Goal: Download file/media

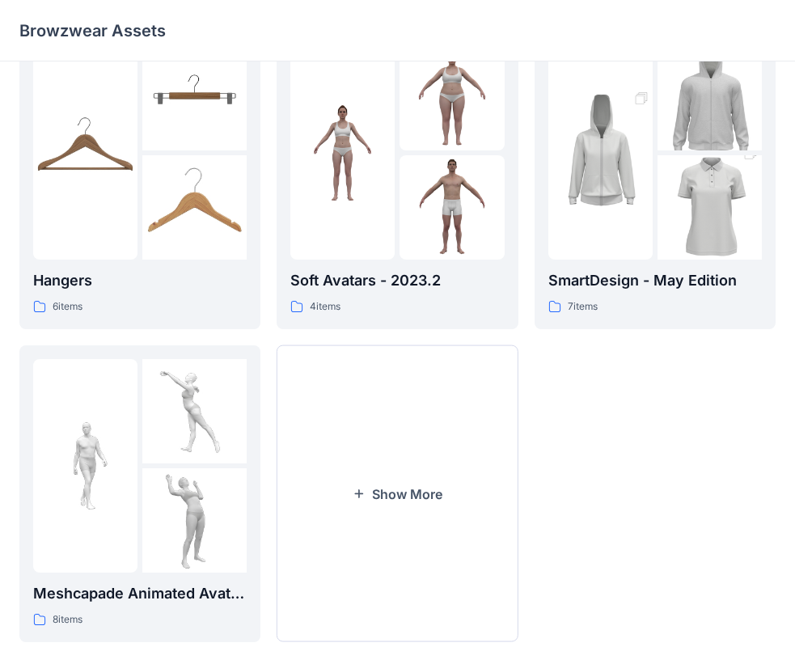
scroll to position [402, 0]
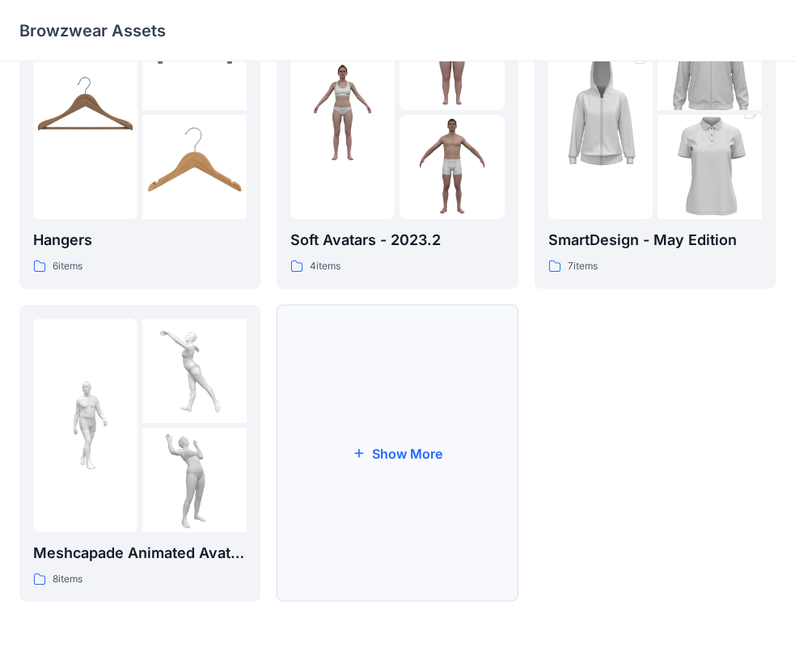
click at [379, 450] on button "Show More" at bounding box center [397, 453] width 241 height 297
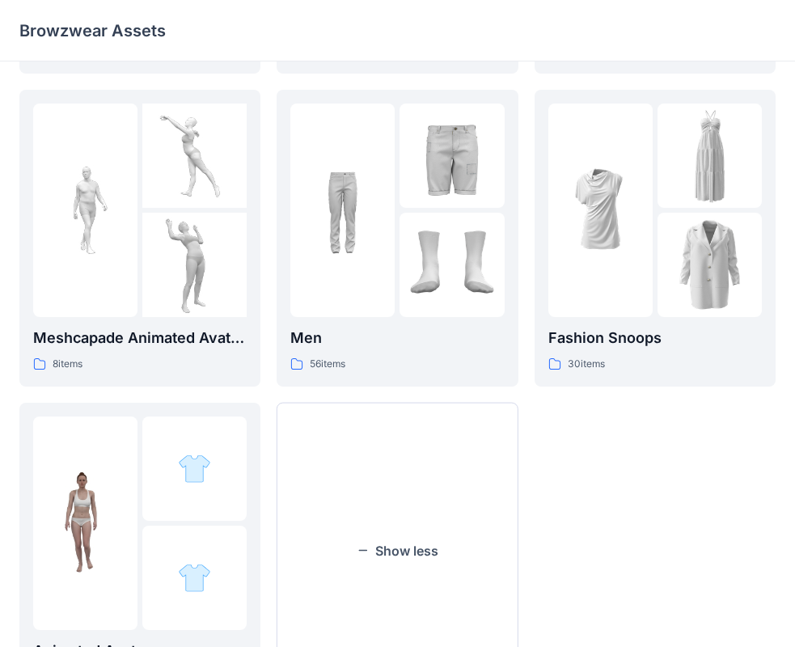
scroll to position [714, 0]
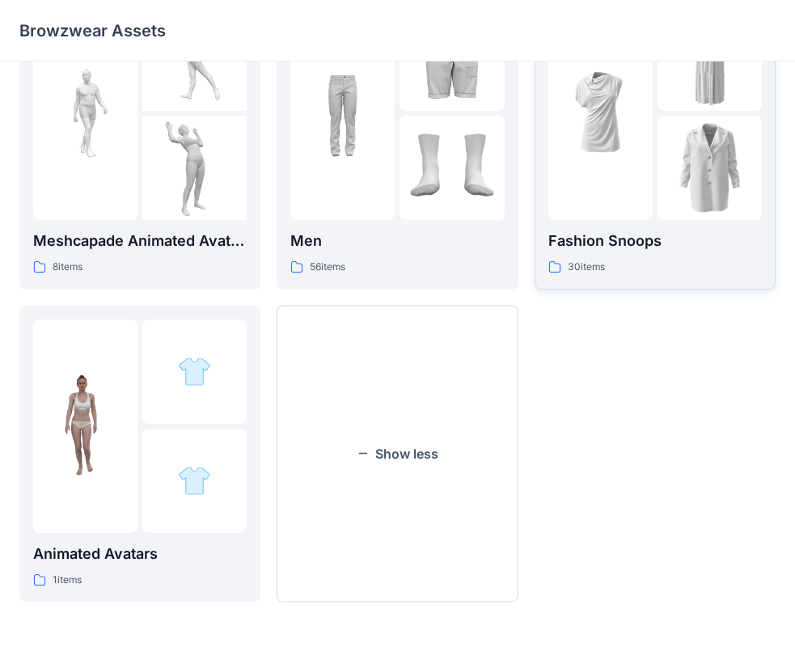
click at [656, 211] on div at bounding box center [654, 112] width 213 height 213
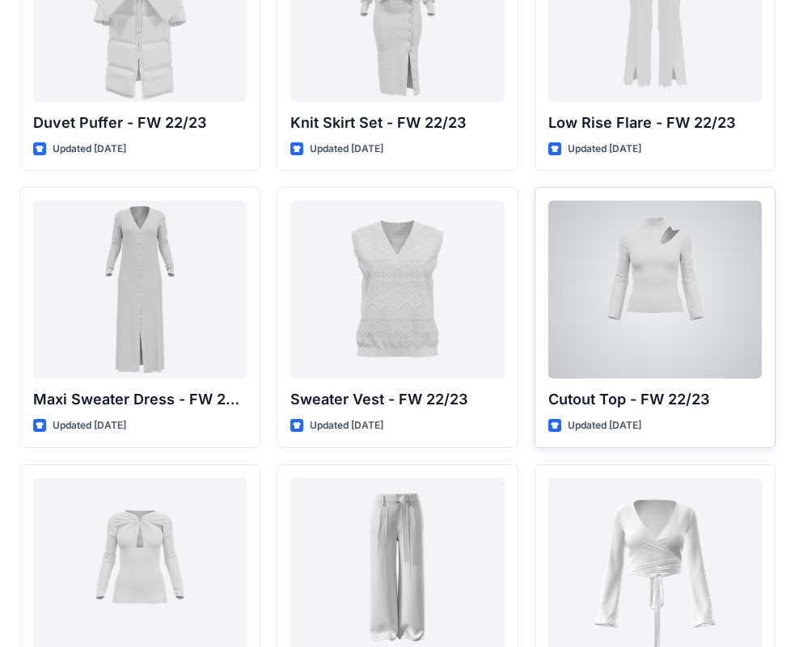
scroll to position [485, 0]
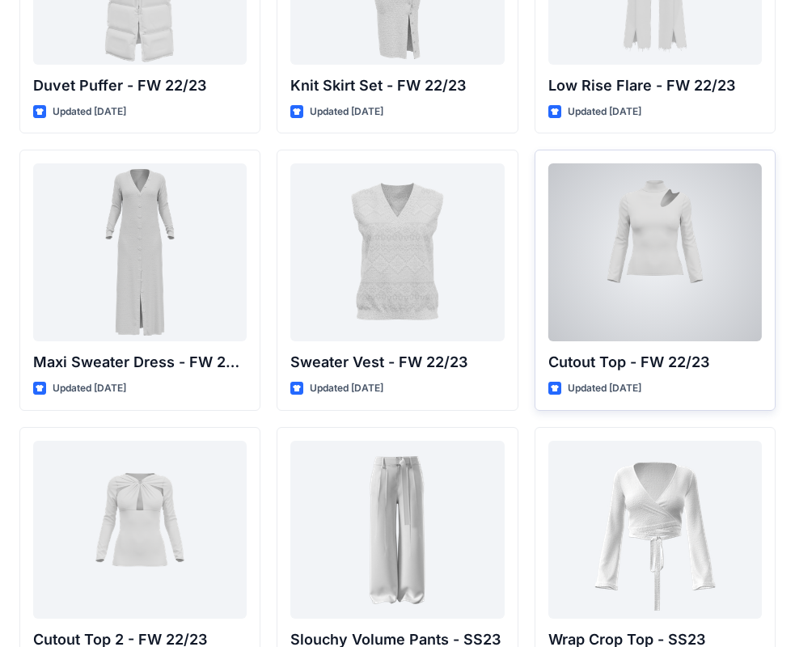
click at [700, 273] on div at bounding box center [654, 252] width 213 height 178
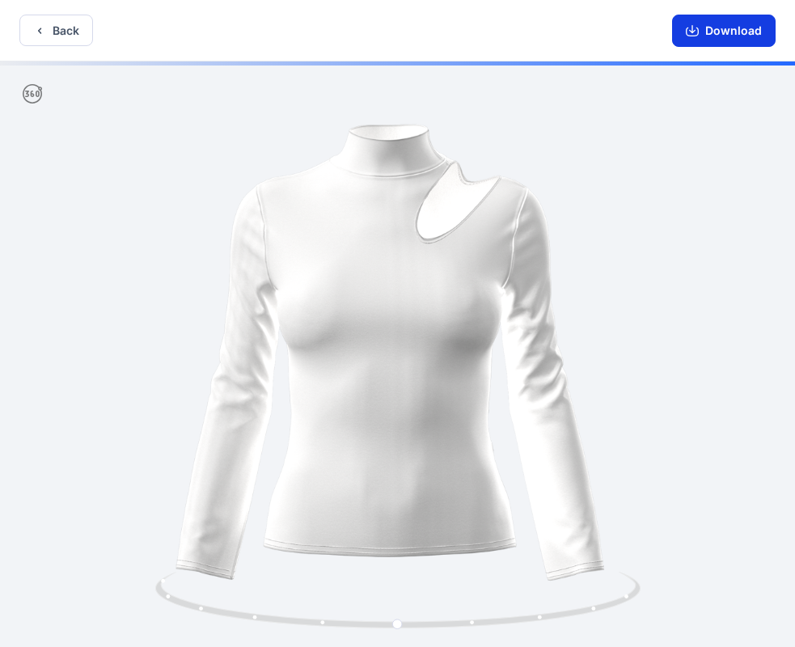
click at [699, 32] on icon "button" at bounding box center [692, 31] width 13 height 9
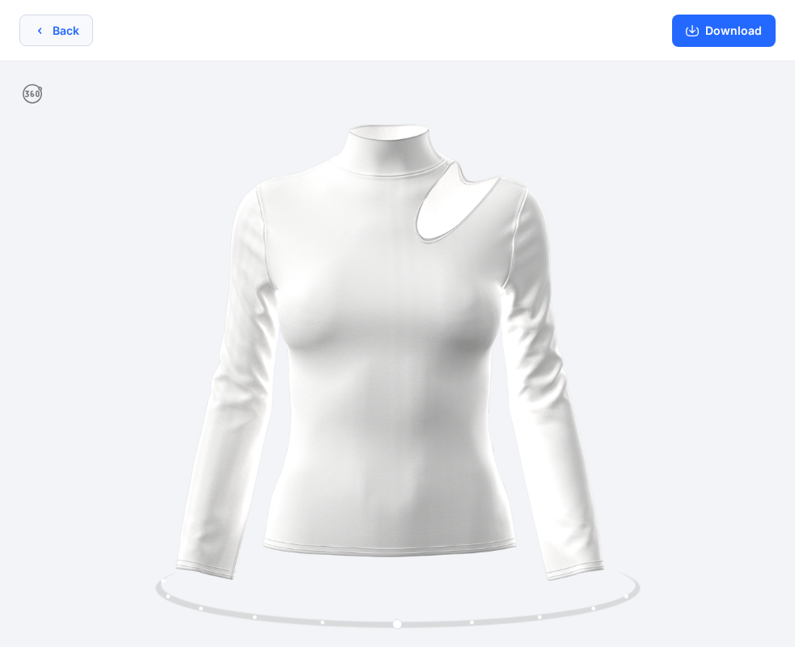
click at [66, 31] on button "Back" at bounding box center [56, 31] width 74 height 32
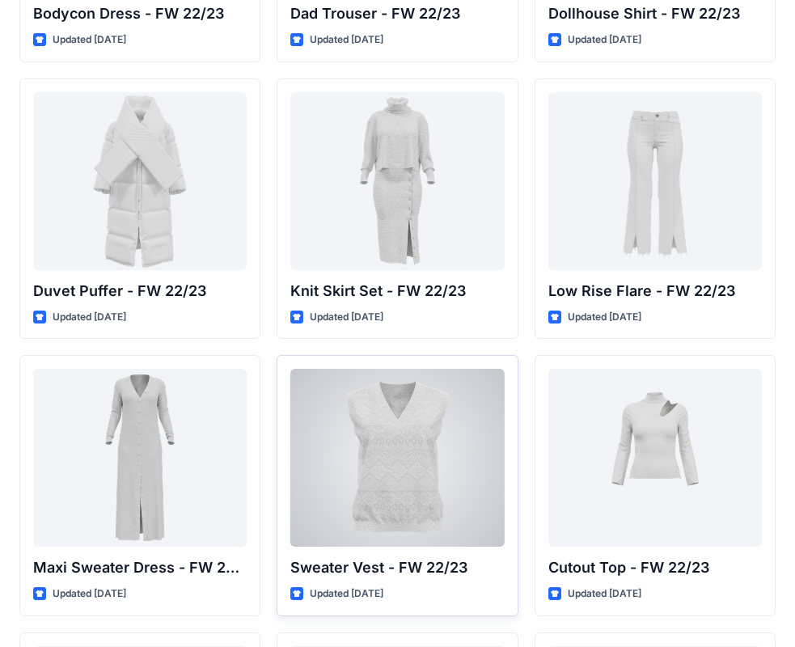
scroll to position [927, 0]
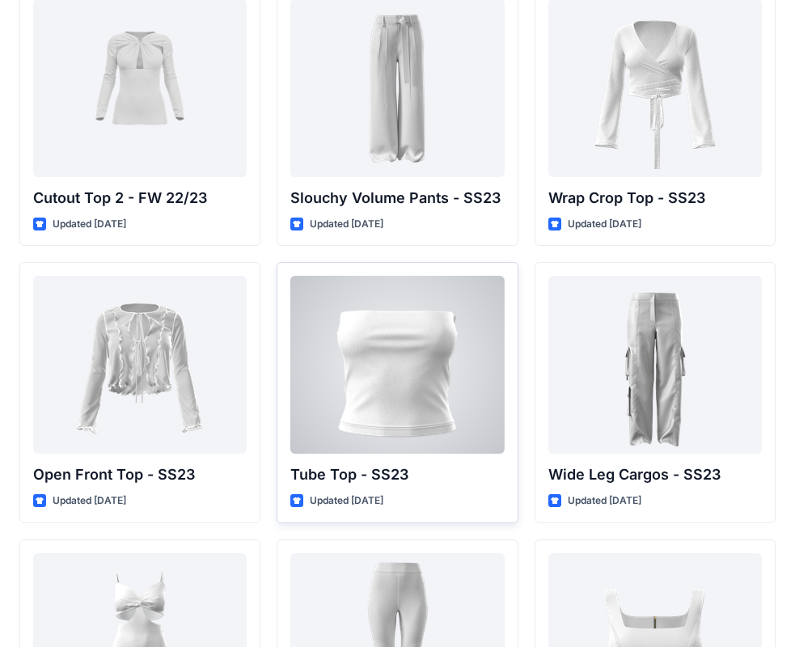
click at [402, 405] on div at bounding box center [396, 365] width 213 height 178
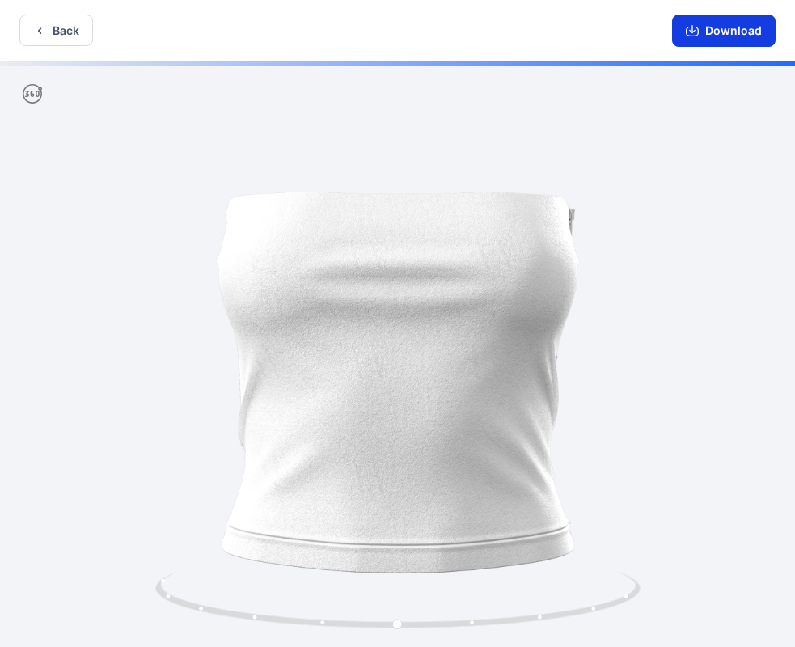
click at [722, 36] on button "Download" at bounding box center [724, 31] width 104 height 32
click at [640, 280] on div at bounding box center [397, 355] width 795 height 589
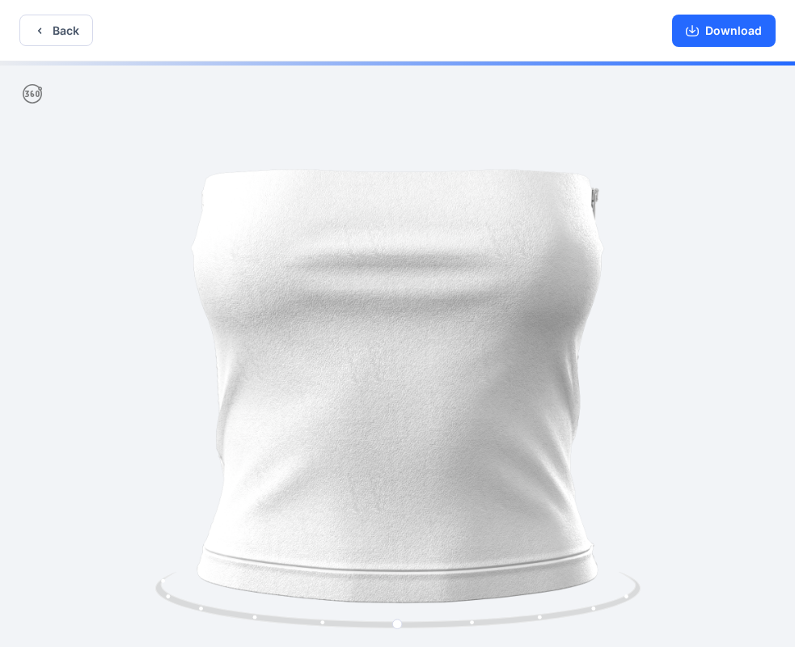
click at [529, 384] on img at bounding box center [398, 356] width 670 height 670
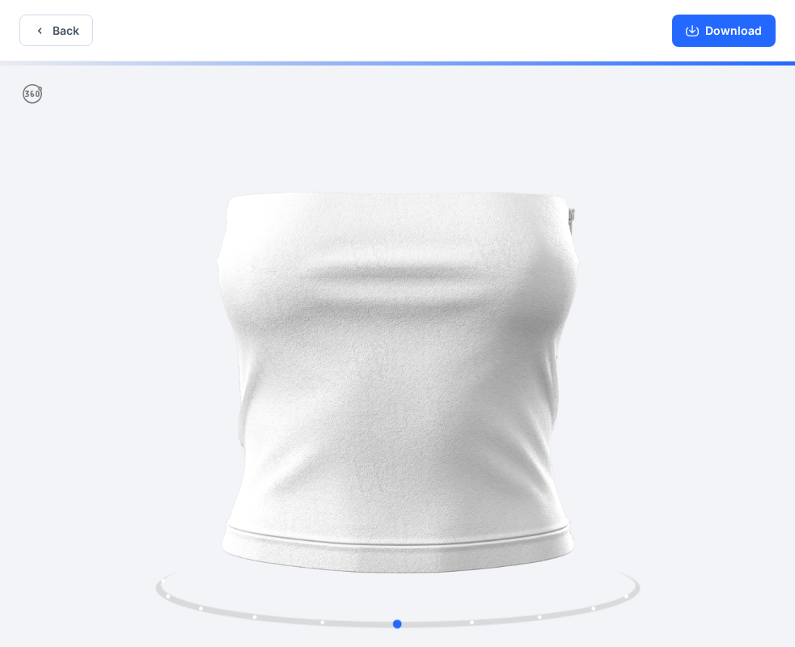
click at [684, 370] on div at bounding box center [397, 355] width 795 height 589
drag, startPoint x: 451, startPoint y: 318, endPoint x: 239, endPoint y: 311, distance: 212.0
click at [239, 311] on div at bounding box center [397, 355] width 795 height 589
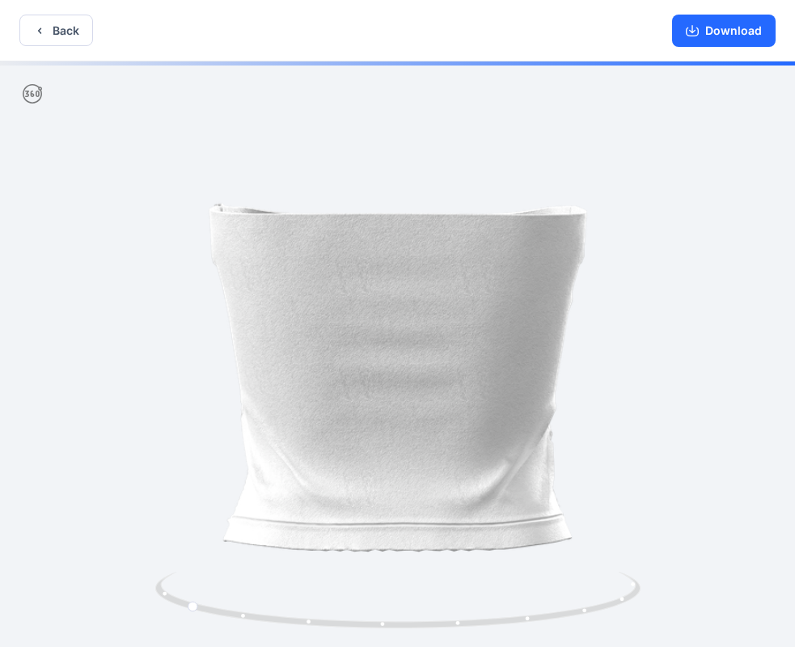
click at [512, 484] on div at bounding box center [397, 355] width 795 height 589
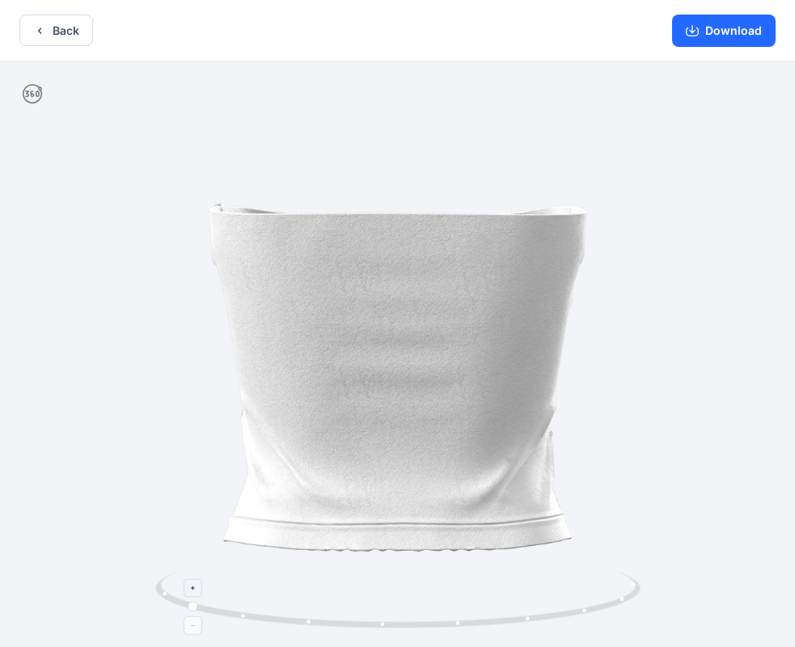
click at [242, 617] on circle at bounding box center [243, 616] width 4 height 4
click at [51, 21] on button "Back" at bounding box center [56, 31] width 74 height 32
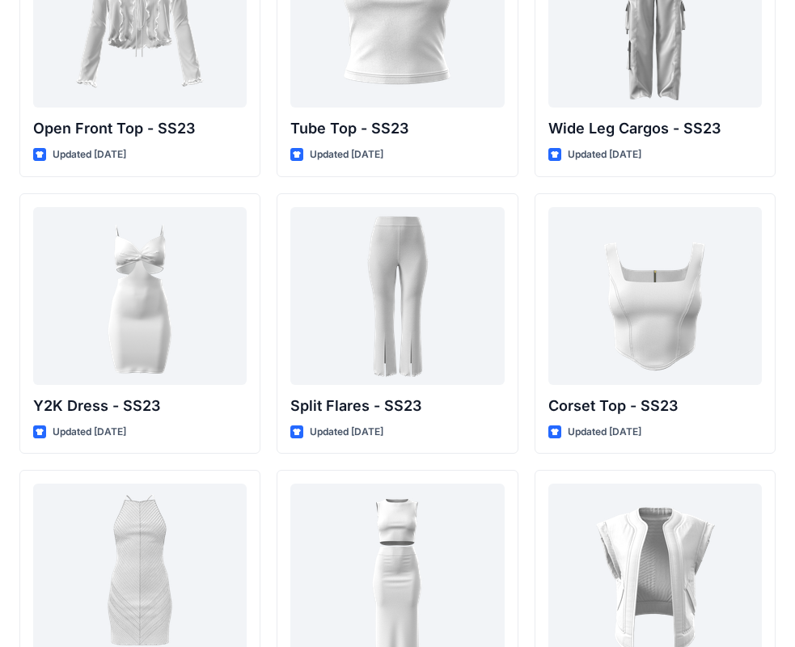
scroll to position [1236, 0]
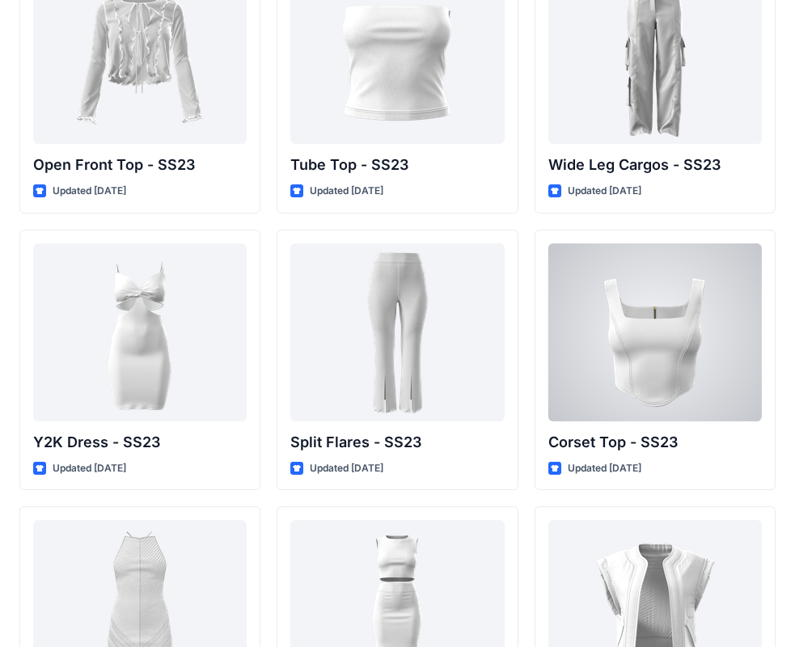
click at [724, 331] on div at bounding box center [654, 332] width 213 height 178
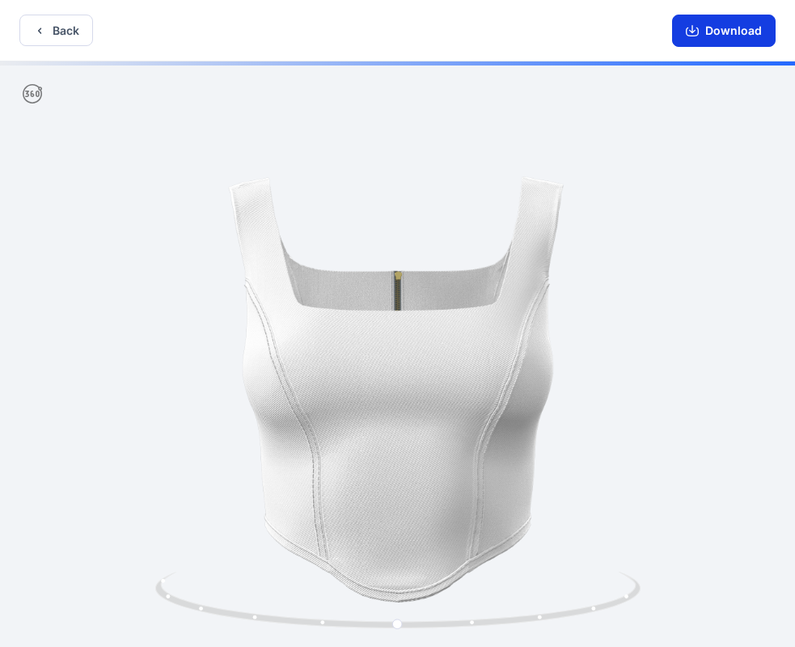
click at [746, 24] on button "Download" at bounding box center [724, 31] width 104 height 32
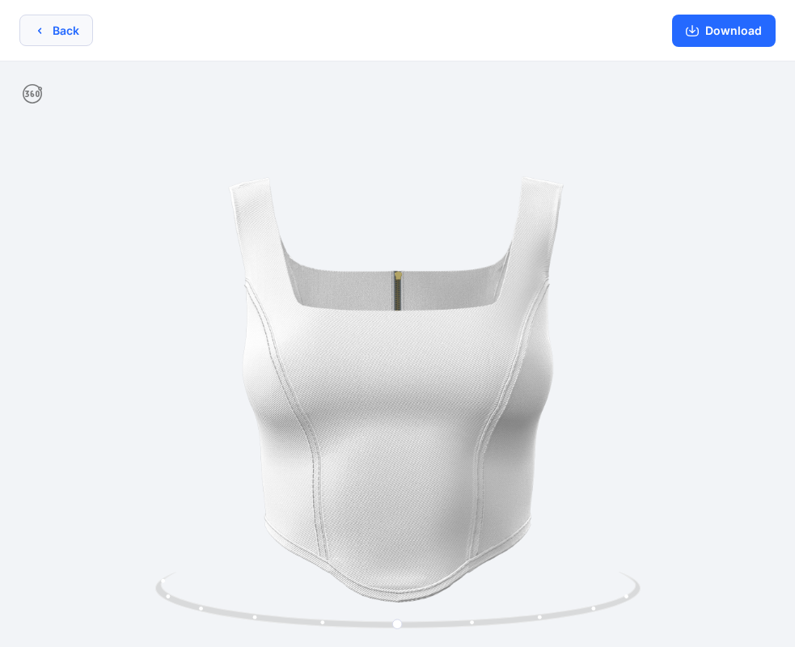
click at [54, 29] on button "Back" at bounding box center [56, 31] width 74 height 32
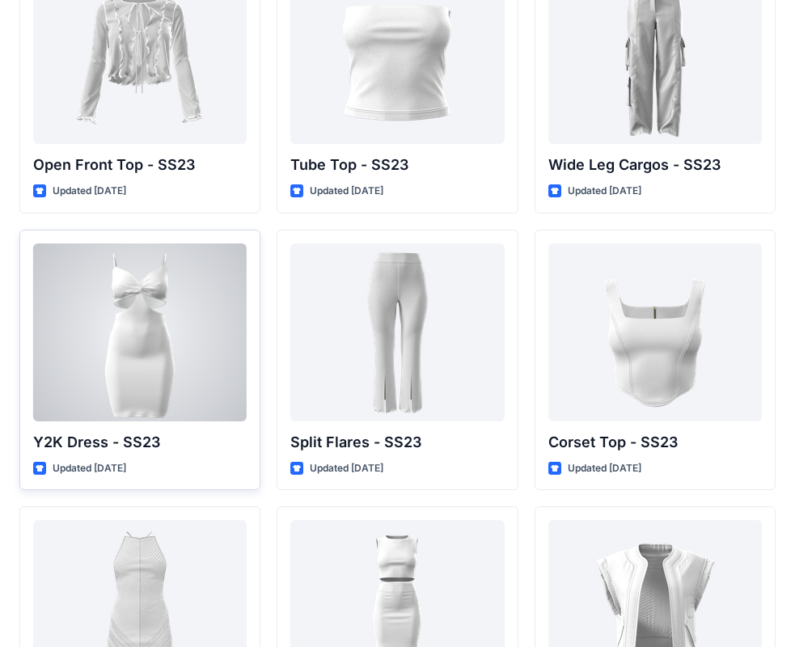
click at [154, 344] on div at bounding box center [139, 332] width 213 height 178
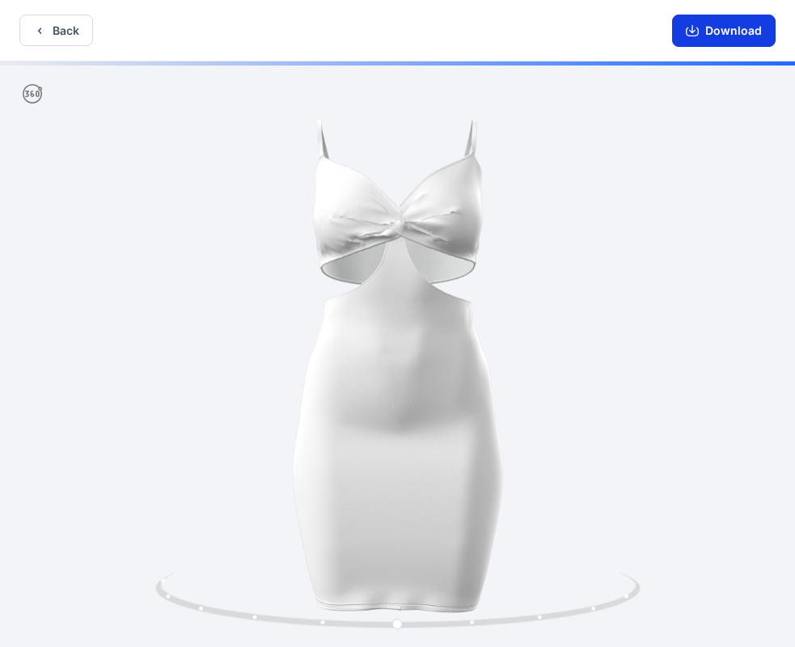
click at [745, 27] on button "Download" at bounding box center [724, 31] width 104 height 32
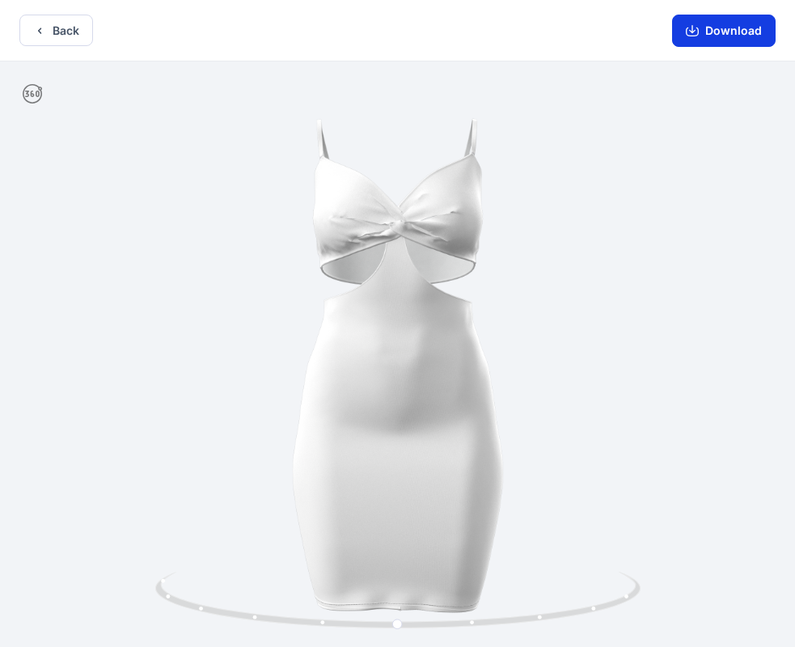
click at [720, 24] on button "Download" at bounding box center [724, 31] width 104 height 32
click at [38, 32] on icon "button" at bounding box center [39, 30] width 13 height 13
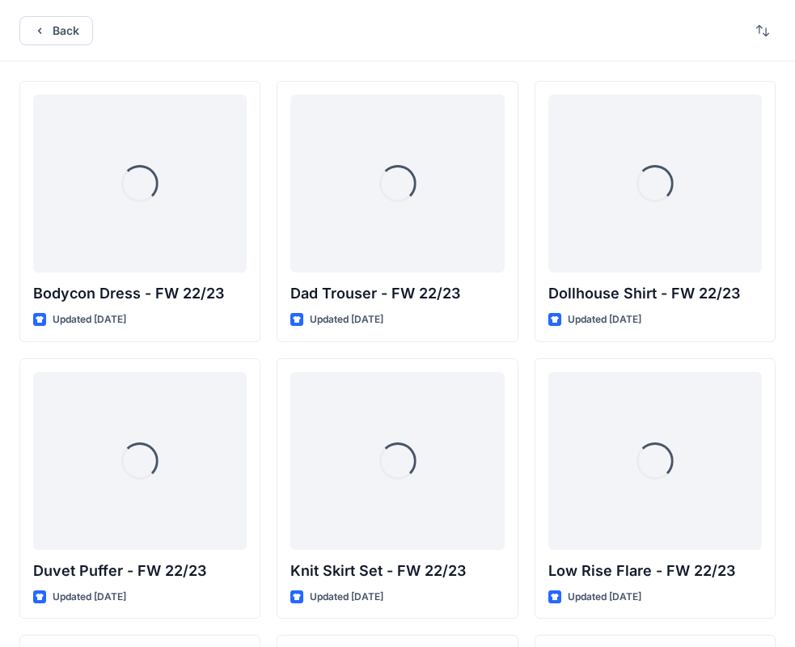
scroll to position [1236, 0]
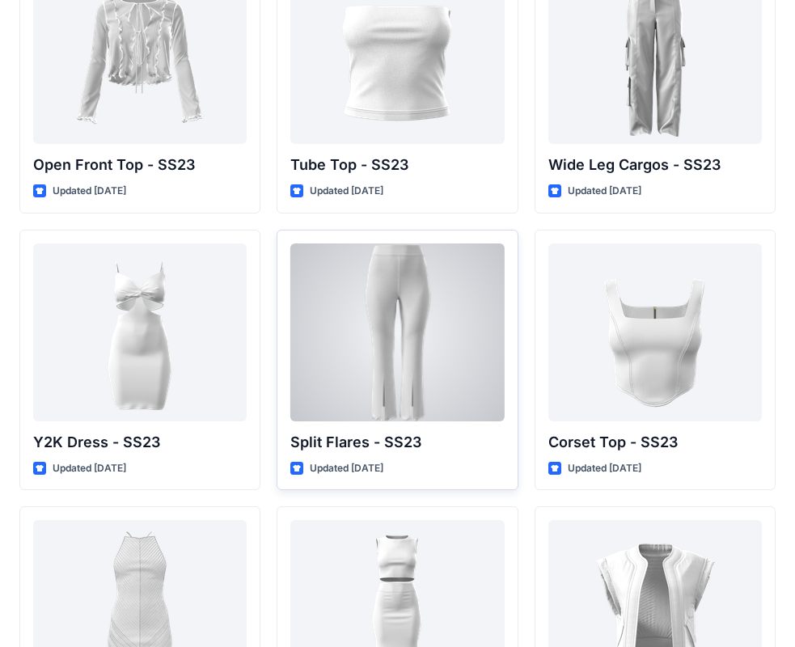
click at [446, 279] on div at bounding box center [396, 332] width 213 height 178
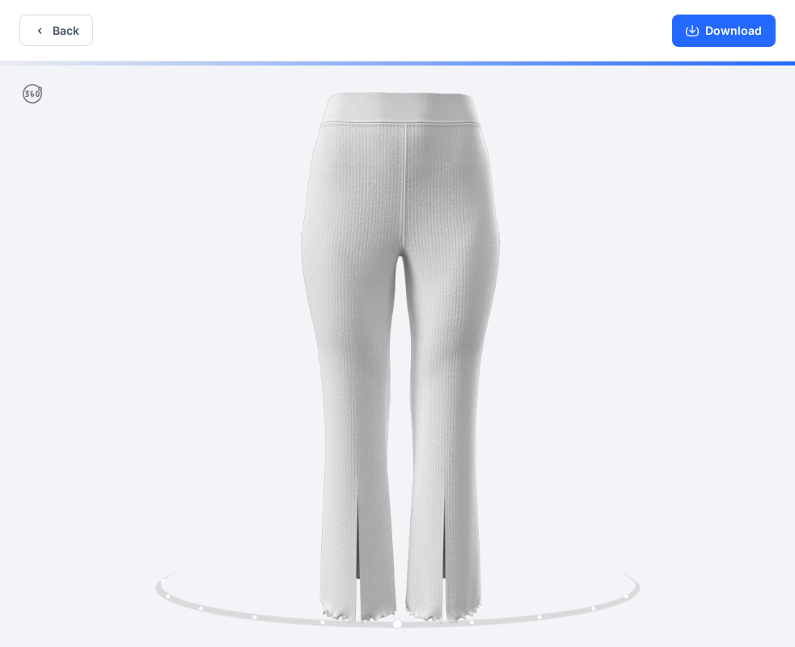
scroll to position [3, 0]
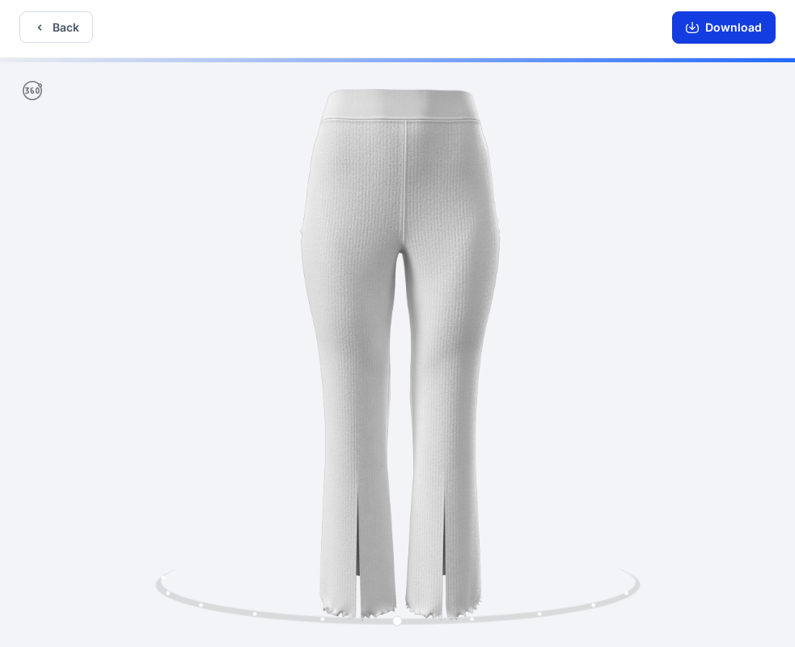
click at [753, 32] on button "Download" at bounding box center [724, 27] width 104 height 32
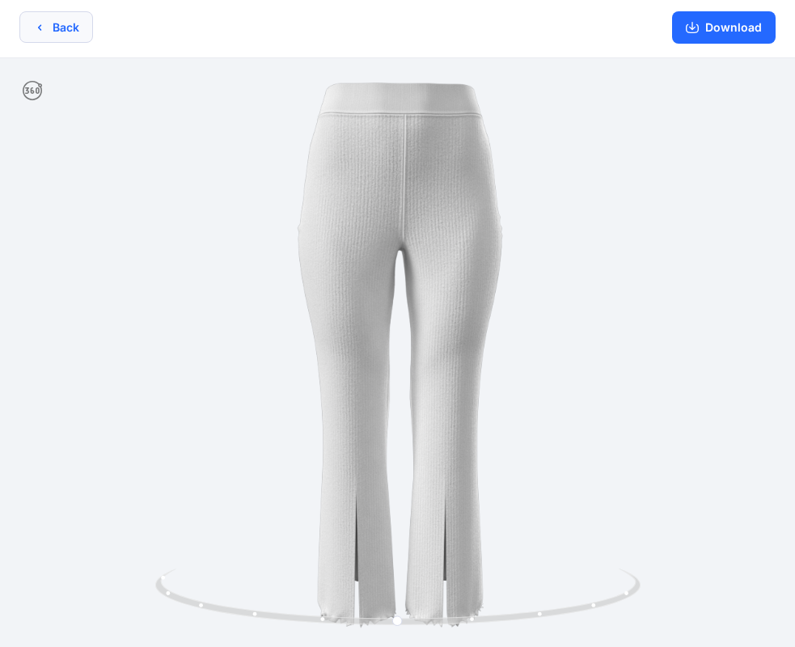
click at [64, 31] on button "Back" at bounding box center [56, 27] width 74 height 32
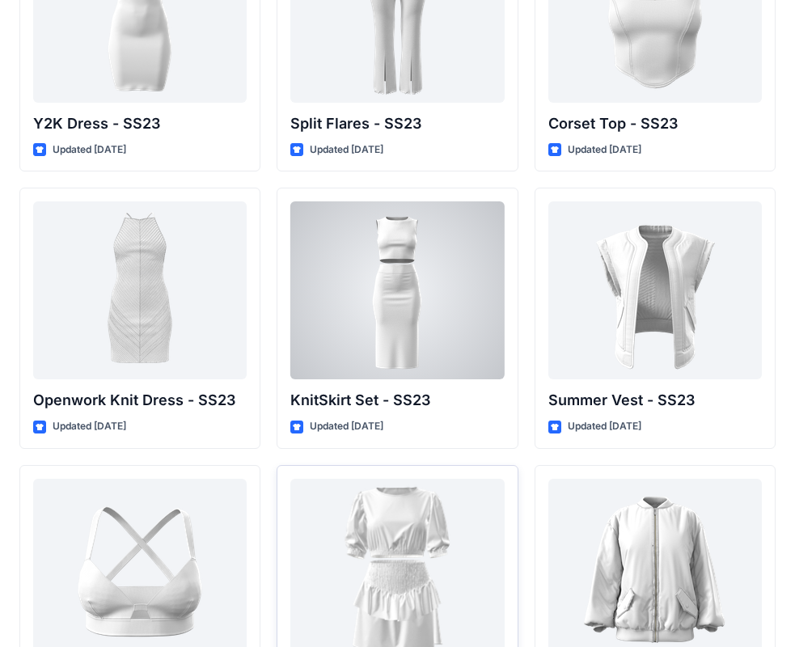
scroll to position [1560, 0]
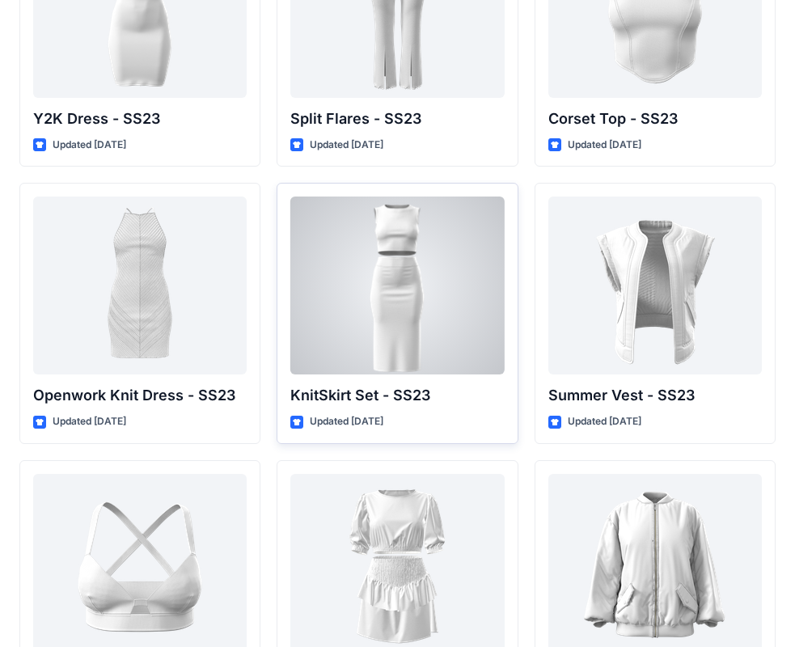
click at [432, 319] on div at bounding box center [396, 285] width 213 height 178
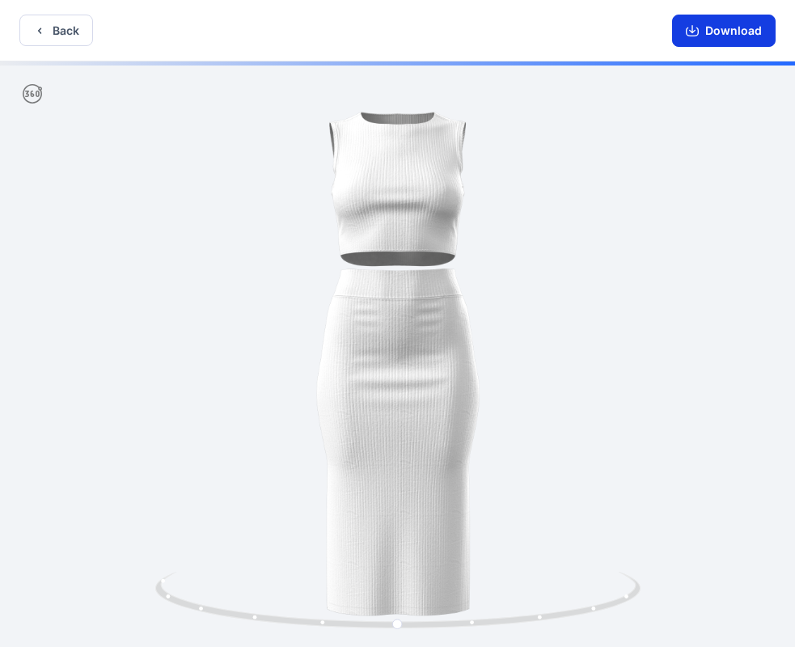
click at [697, 36] on icon "button" at bounding box center [692, 30] width 13 height 13
click at [715, 24] on button "Download" at bounding box center [724, 31] width 104 height 32
click at [46, 30] on button "Back" at bounding box center [56, 31] width 74 height 32
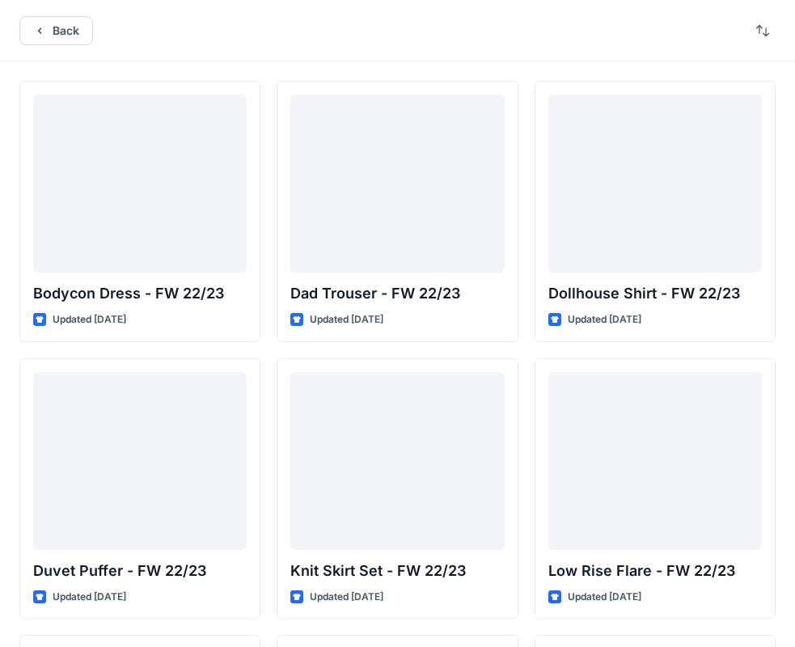
scroll to position [1560, 0]
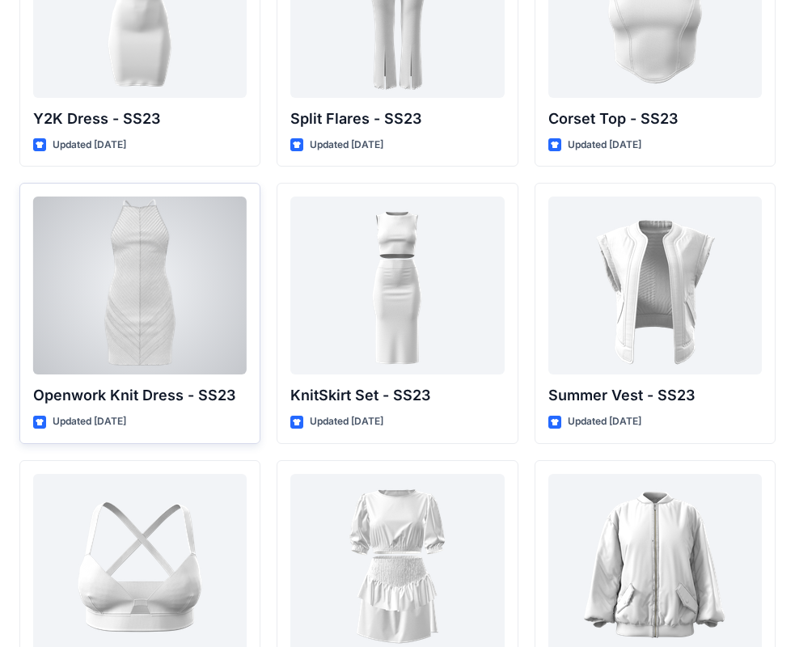
click at [120, 264] on div at bounding box center [139, 285] width 213 height 178
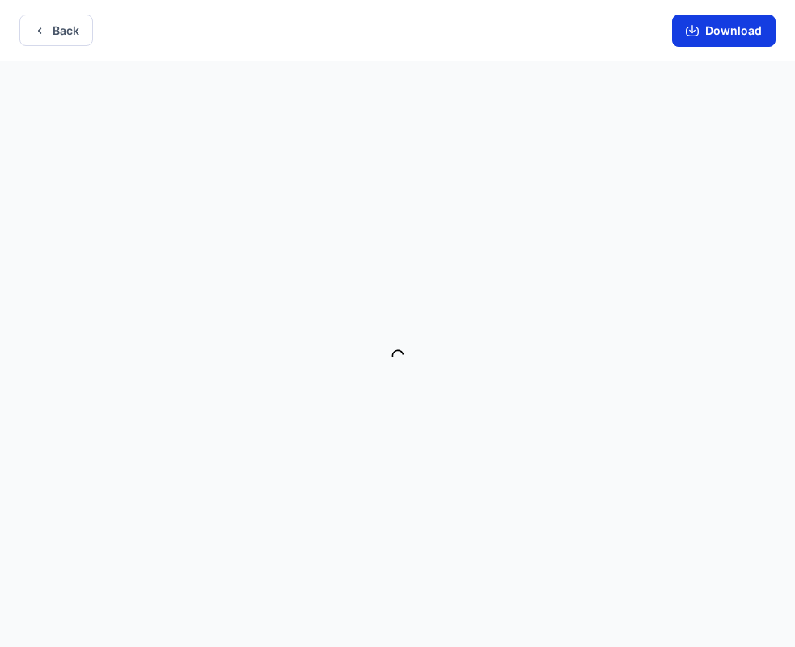
click at [695, 32] on icon "button" at bounding box center [692, 29] width 6 height 8
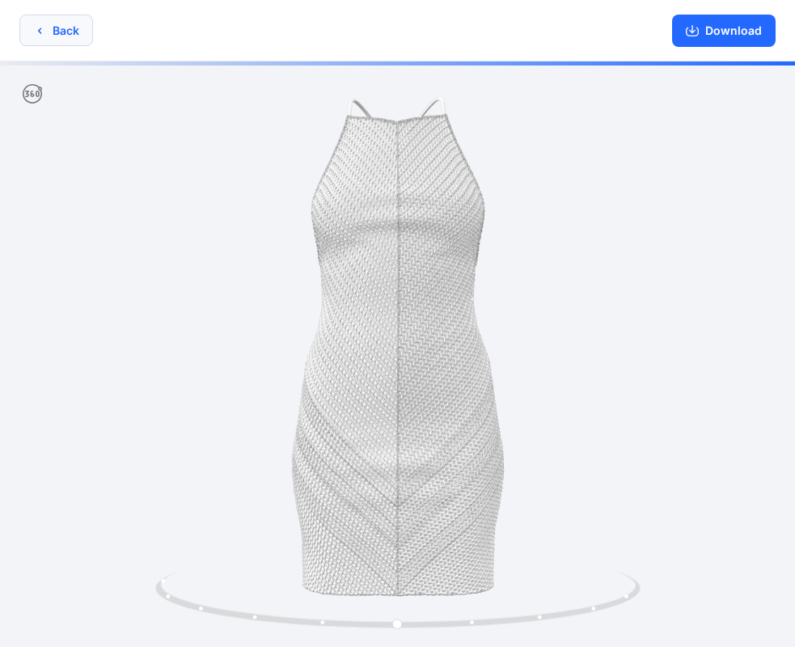
click at [61, 37] on button "Back" at bounding box center [56, 31] width 74 height 32
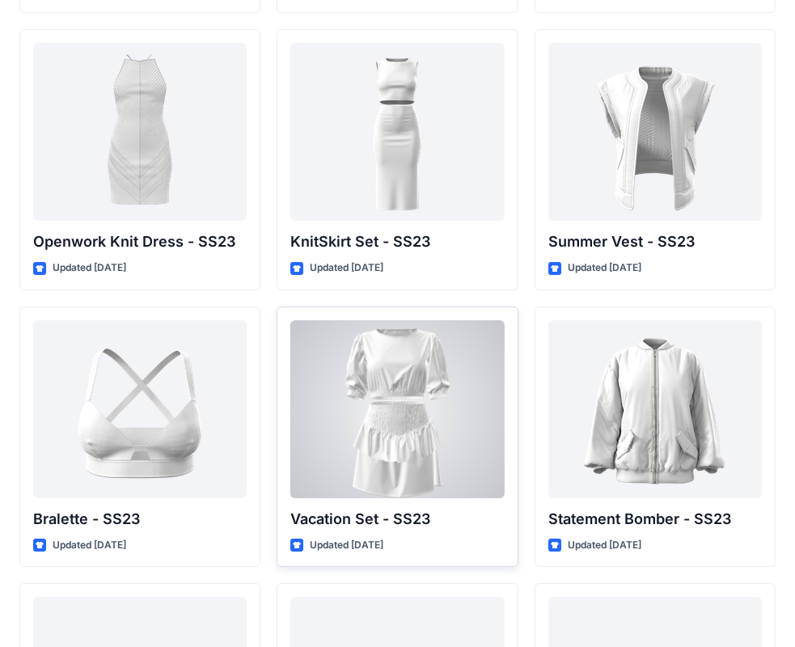
scroll to position [1722, 0]
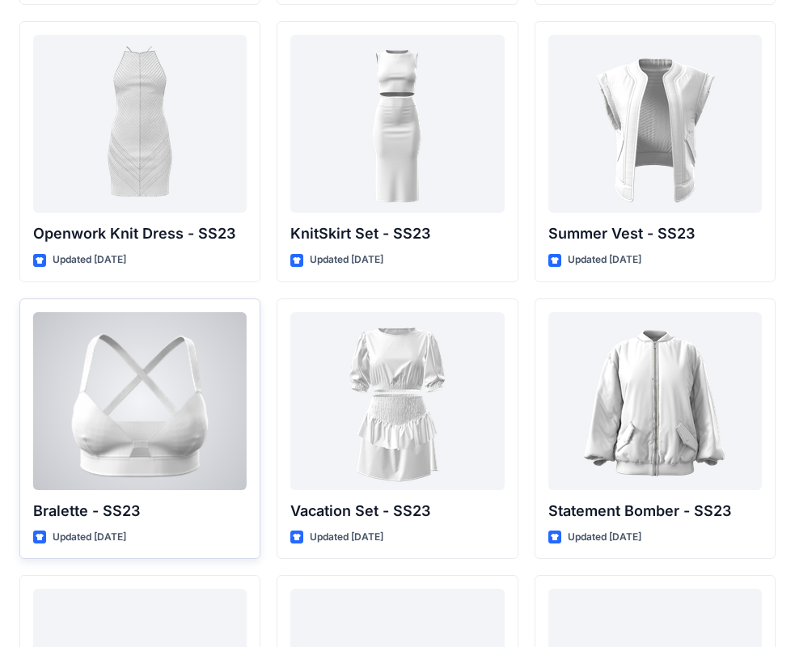
click at [175, 414] on div at bounding box center [139, 401] width 213 height 178
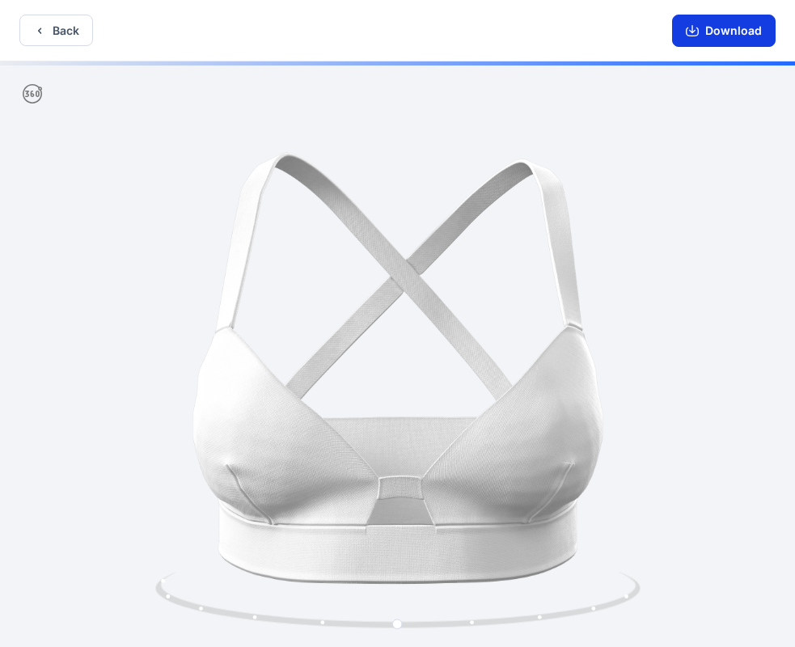
click at [708, 33] on button "Download" at bounding box center [724, 31] width 104 height 32
click at [34, 32] on icon "button" at bounding box center [39, 30] width 13 height 13
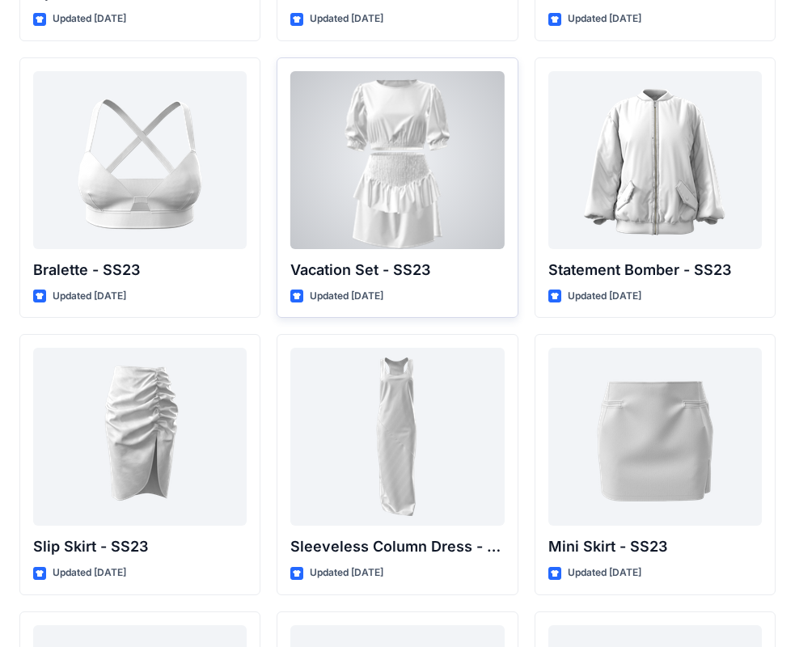
scroll to position [1964, 0]
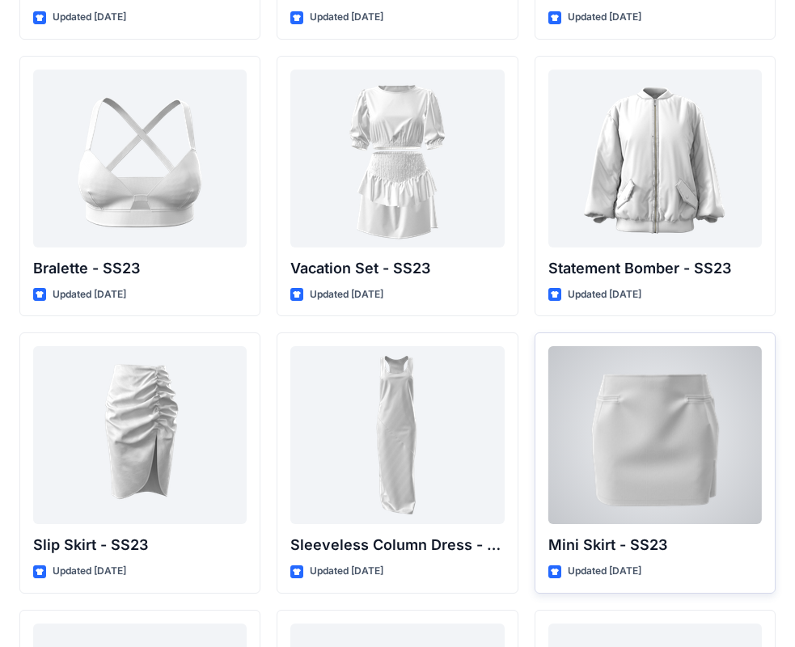
click at [712, 437] on div at bounding box center [654, 435] width 213 height 178
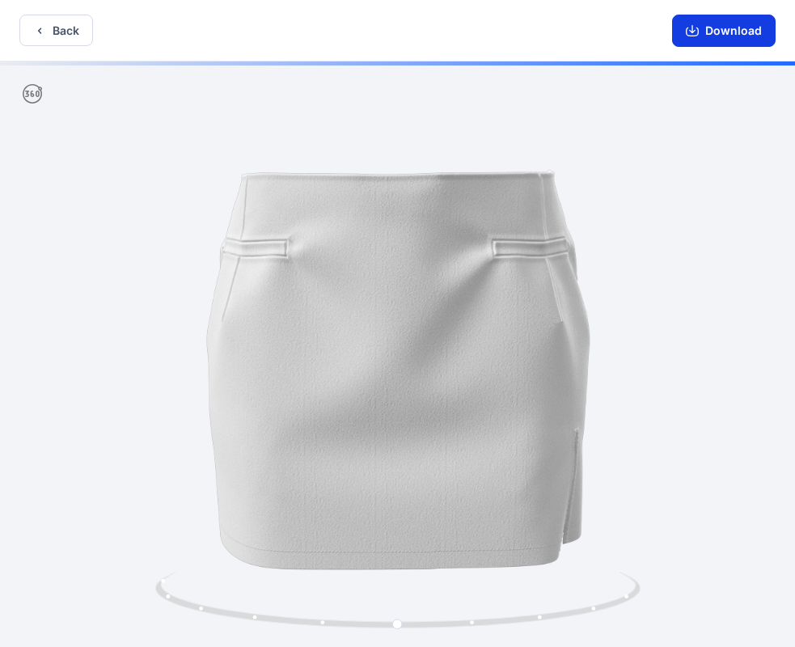
click at [732, 32] on button "Download" at bounding box center [724, 31] width 104 height 32
click at [758, 334] on div at bounding box center [397, 355] width 795 height 589
click at [37, 34] on icon "button" at bounding box center [39, 30] width 13 height 13
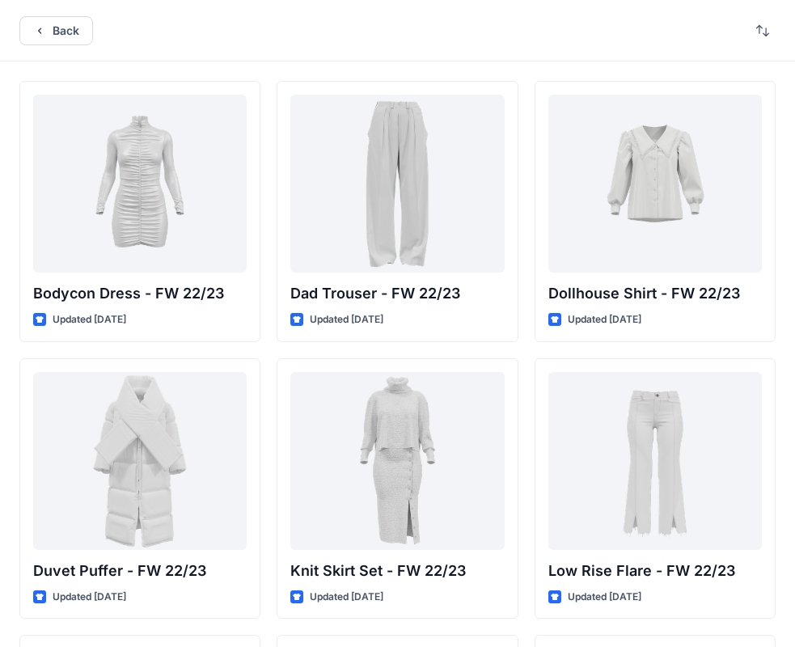
click at [58, 50] on div "Back" at bounding box center [397, 30] width 795 height 61
click at [67, 34] on button "Back" at bounding box center [56, 30] width 74 height 29
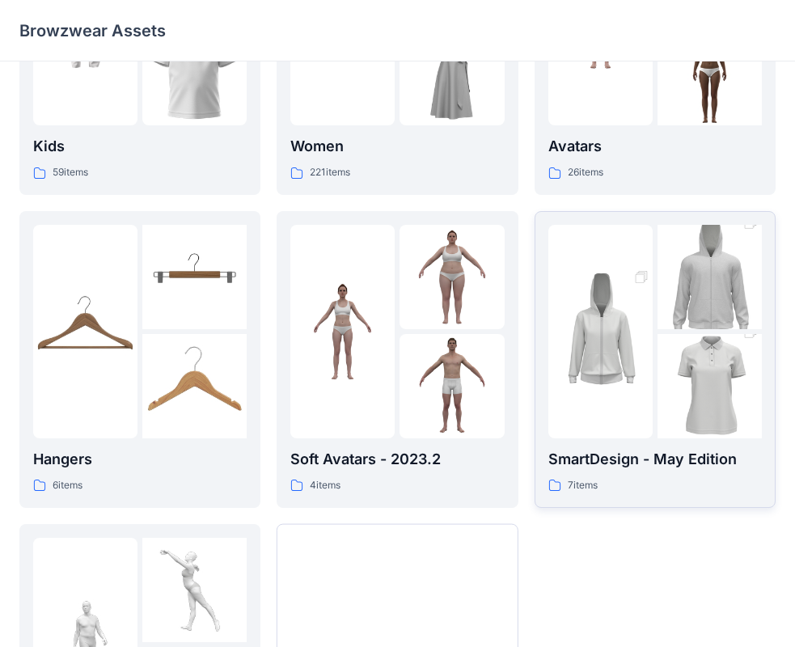
scroll to position [159, 0]
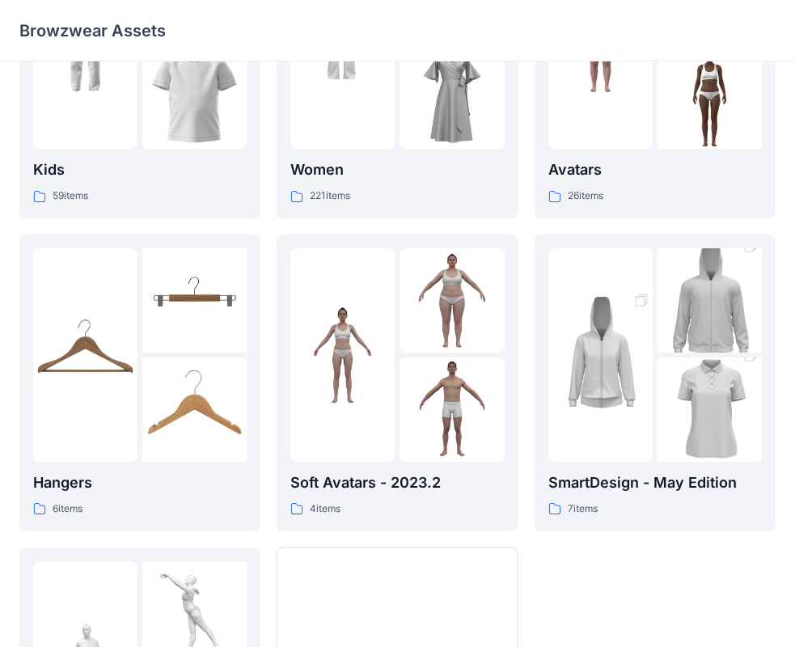
click at [674, 492] on p "SmartDesign - May Edition" at bounding box center [654, 482] width 213 height 23
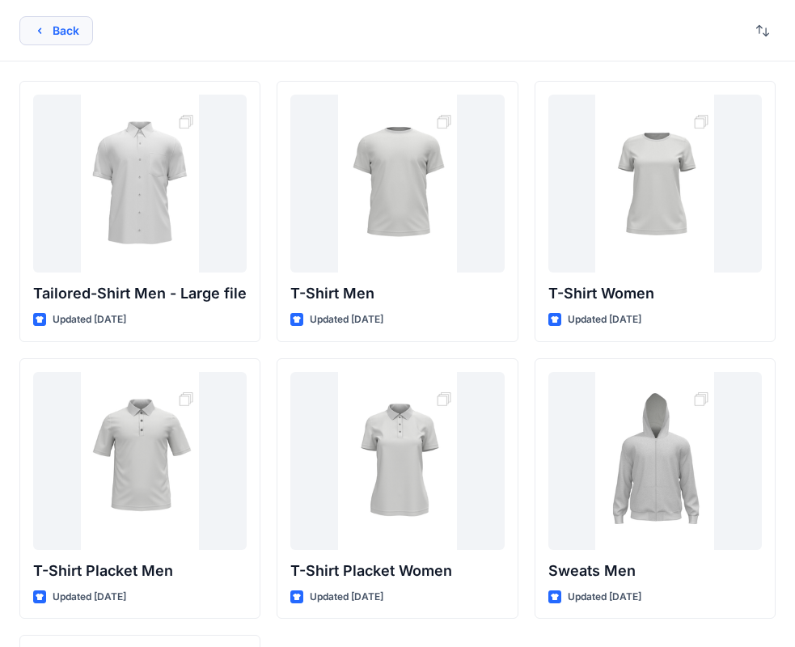
click at [56, 22] on button "Back" at bounding box center [56, 30] width 74 height 29
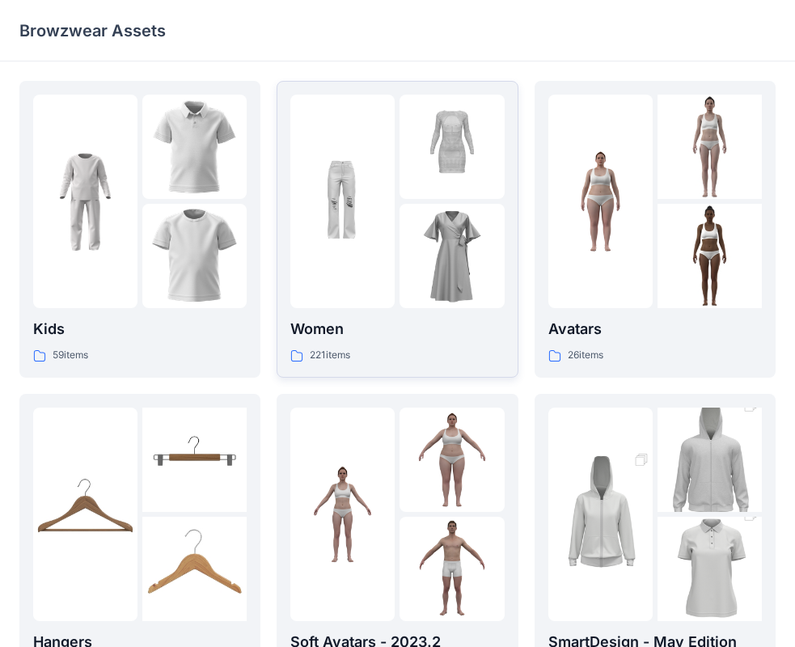
click at [426, 327] on p "Women" at bounding box center [396, 329] width 213 height 23
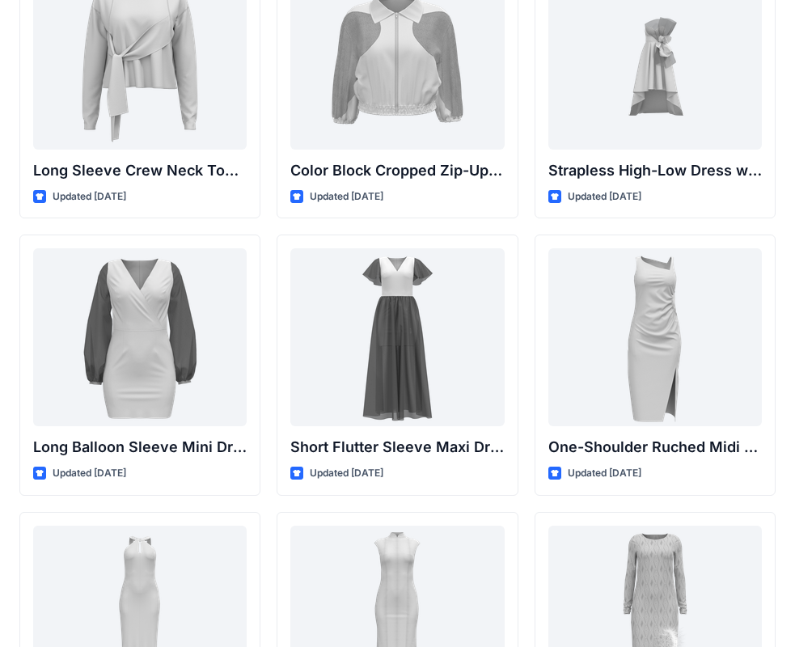
scroll to position [485, 0]
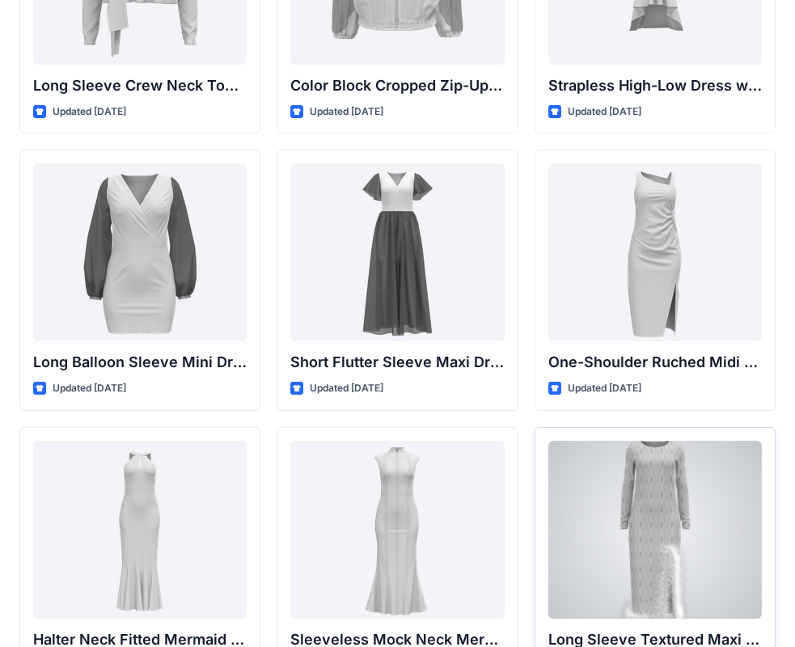
click at [587, 563] on div at bounding box center [654, 530] width 213 height 178
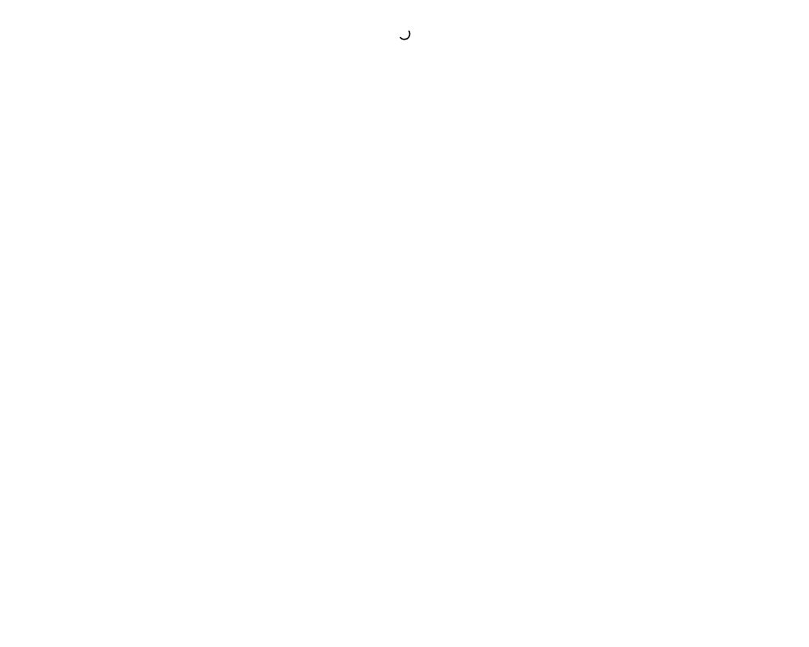
click at [291, 183] on div at bounding box center [404, 323] width 809 height 647
click at [299, 174] on div at bounding box center [404, 323] width 809 height 647
drag, startPoint x: 624, startPoint y: 266, endPoint x: 310, endPoint y: 561, distance: 431.3
click at [310, 561] on div at bounding box center [404, 323] width 809 height 647
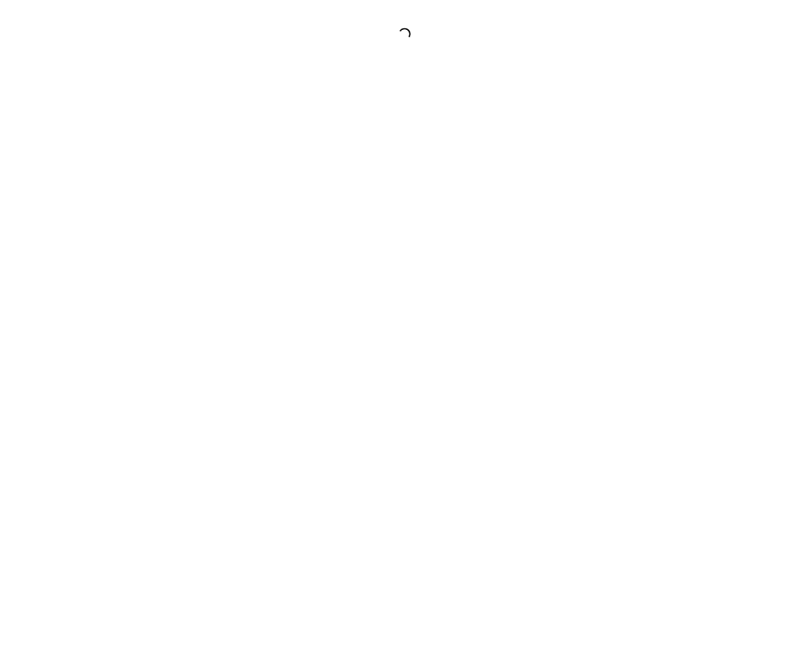
click at [440, 304] on div at bounding box center [404, 323] width 809 height 647
click at [438, 302] on div at bounding box center [404, 323] width 809 height 647
click at [365, 311] on div at bounding box center [404, 323] width 809 height 647
click at [375, 306] on div at bounding box center [404, 323] width 809 height 647
drag, startPoint x: 382, startPoint y: 301, endPoint x: 408, endPoint y: 281, distance: 31.7
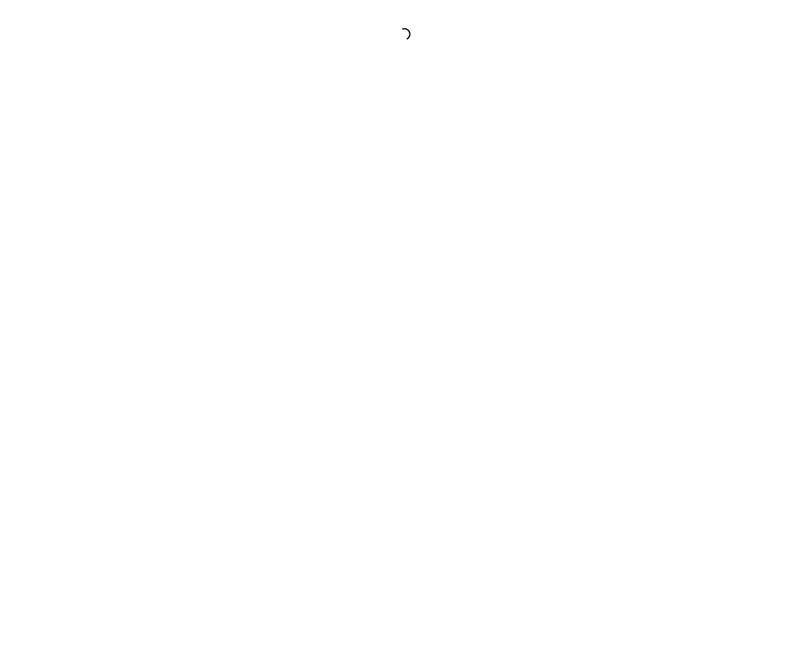
click at [408, 281] on div at bounding box center [404, 323] width 809 height 647
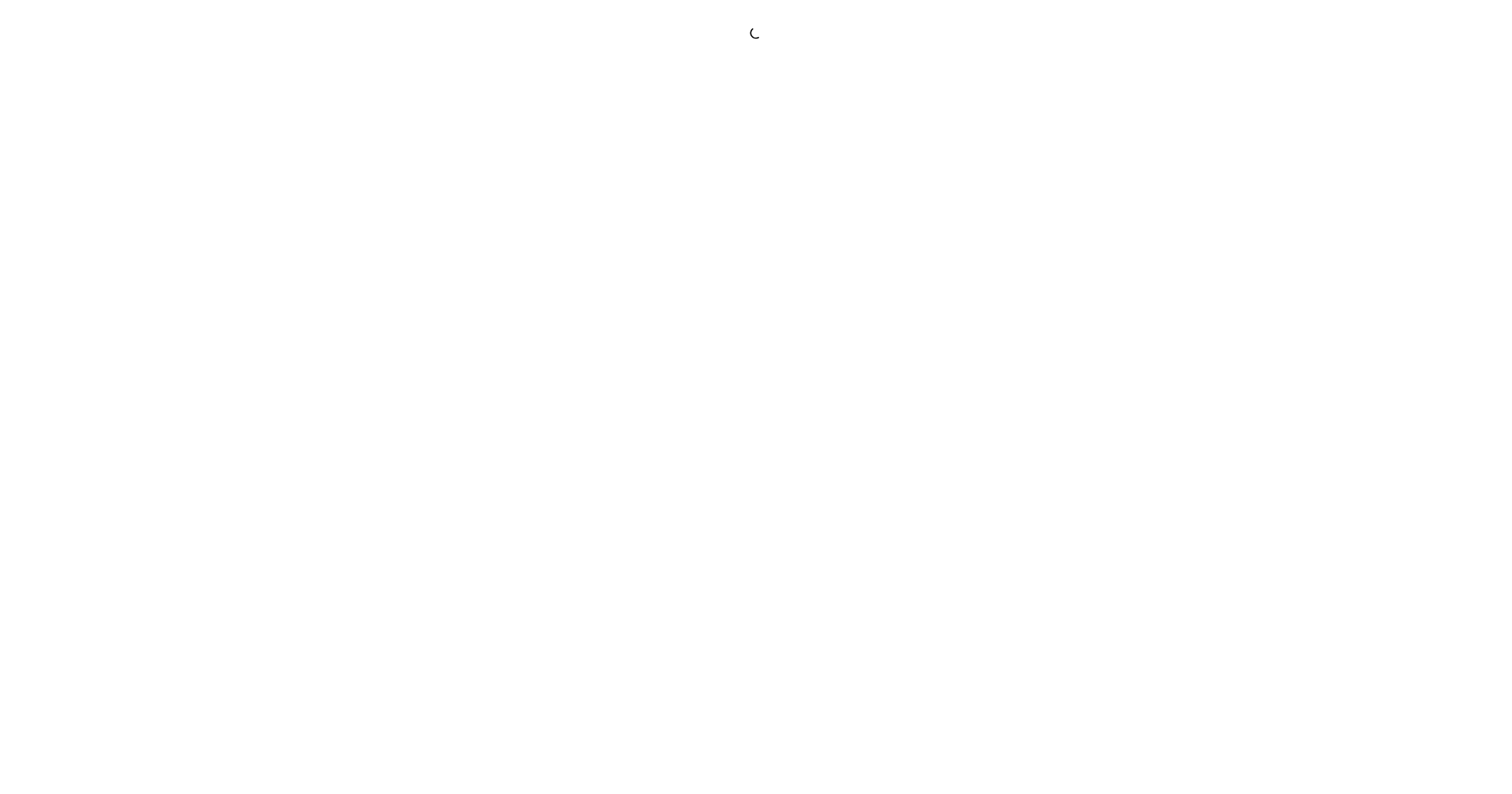
drag, startPoint x: 678, startPoint y: 350, endPoint x: 695, endPoint y: 330, distance: 26.2
click at [695, 330] on div at bounding box center [756, 397] width 1512 height 794
click at [773, 290] on div at bounding box center [756, 397] width 1512 height 794
click at [773, 277] on div at bounding box center [756, 397] width 1512 height 794
click at [773, 307] on div at bounding box center [756, 397] width 1512 height 794
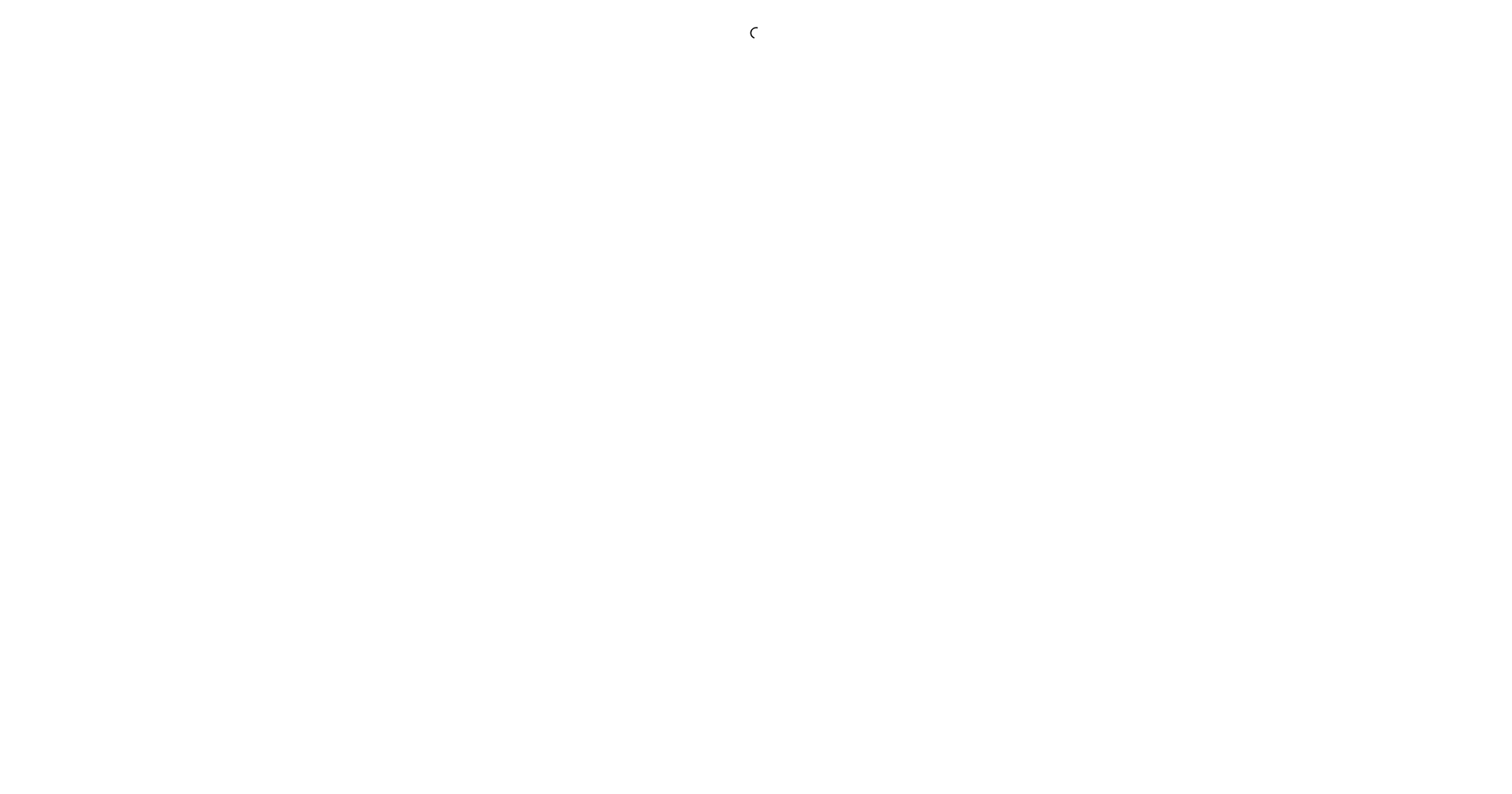
click at [773, 409] on div at bounding box center [756, 397] width 1512 height 794
click at [773, 408] on div at bounding box center [756, 397] width 1512 height 794
click at [773, 405] on div at bounding box center [756, 397] width 1512 height 794
